Goal: Navigation & Orientation: Find specific page/section

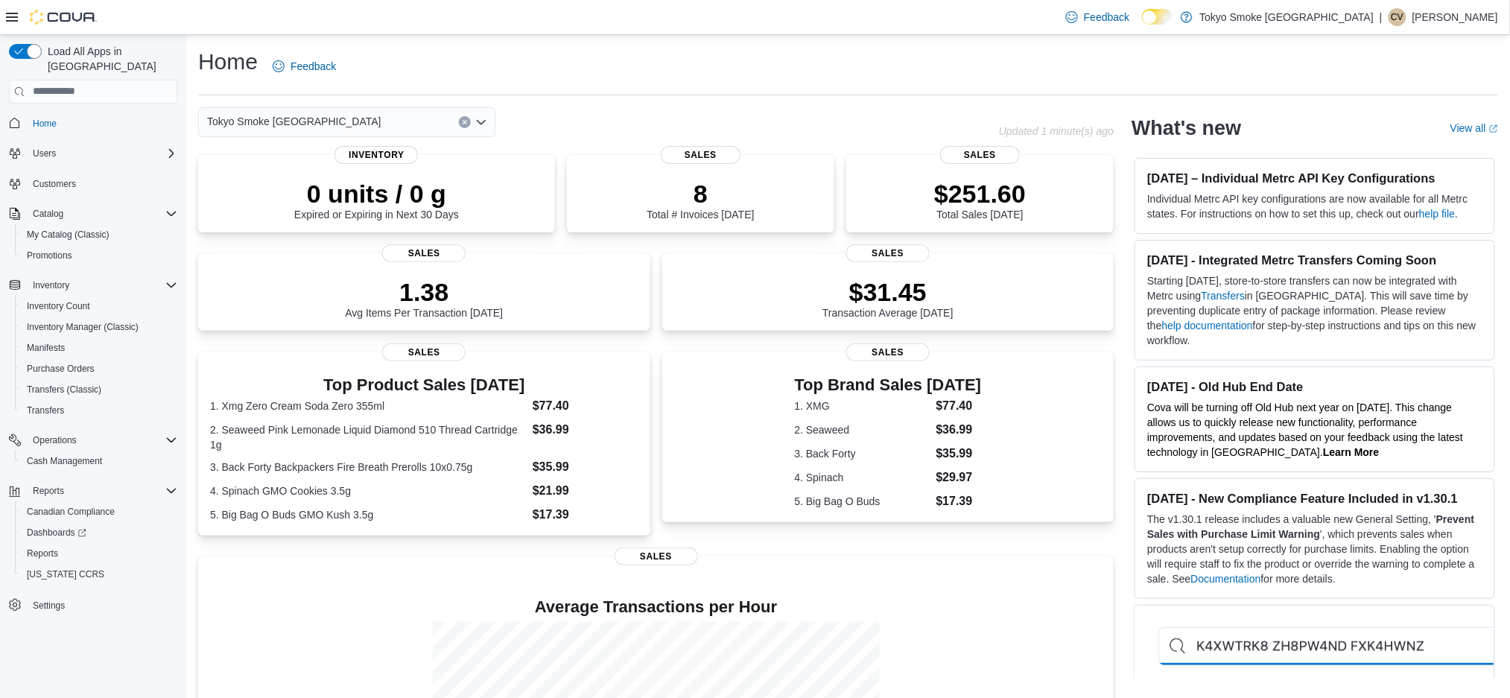
click at [1127, 22] on p "[PERSON_NAME]" at bounding box center [1456, 17] width 86 height 18
click at [1127, 144] on span "Sign Out" at bounding box center [1403, 146] width 40 height 15
